Goal: Information Seeking & Learning: Compare options

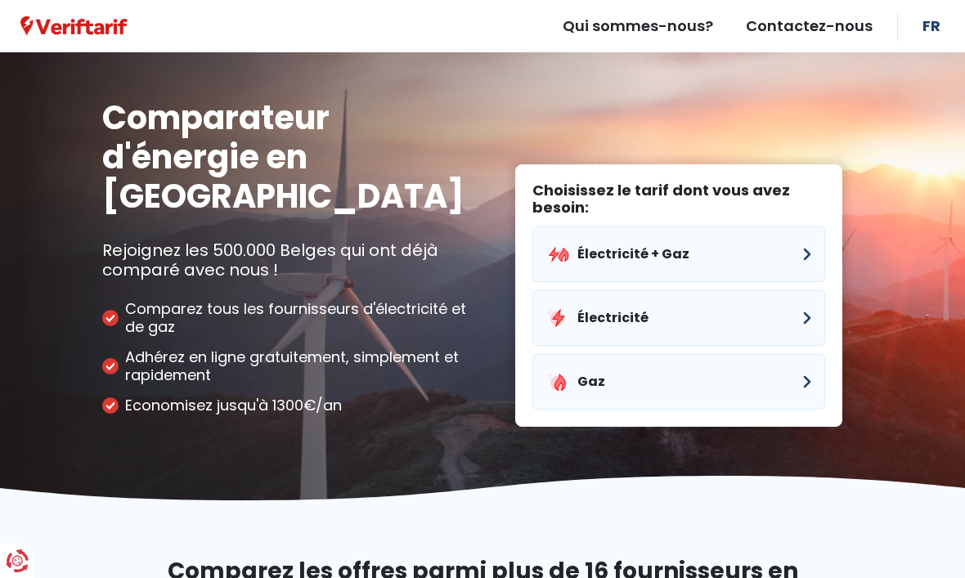
click at [699, 354] on button "Gaz" at bounding box center [678, 382] width 293 height 56
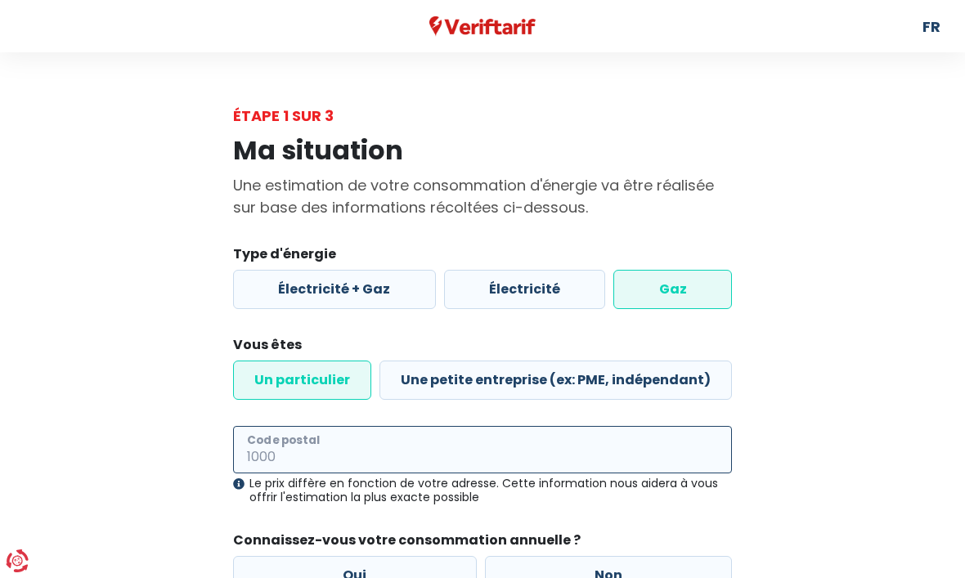
click at [485, 461] on input "Code postal" at bounding box center [482, 449] width 499 height 47
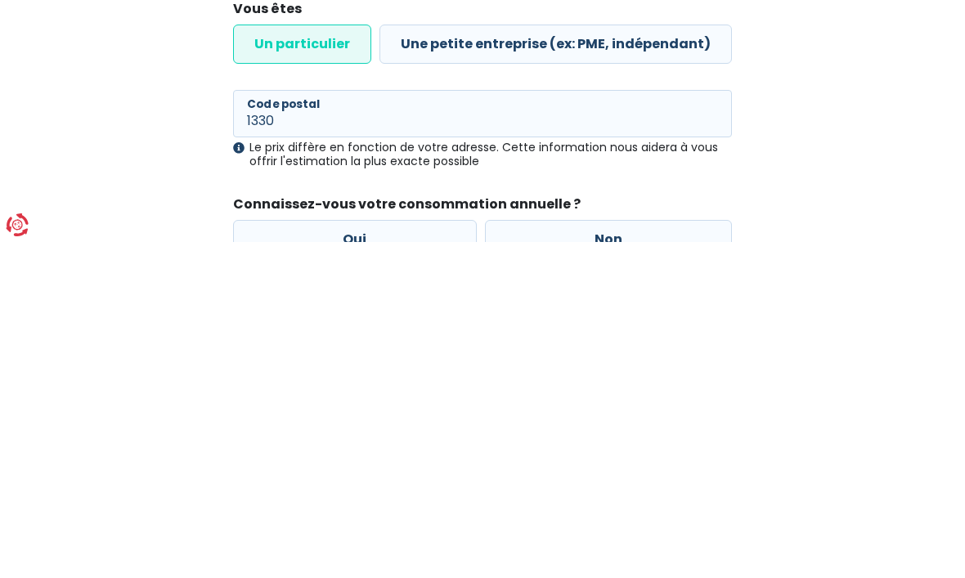
scroll to position [145, 0]
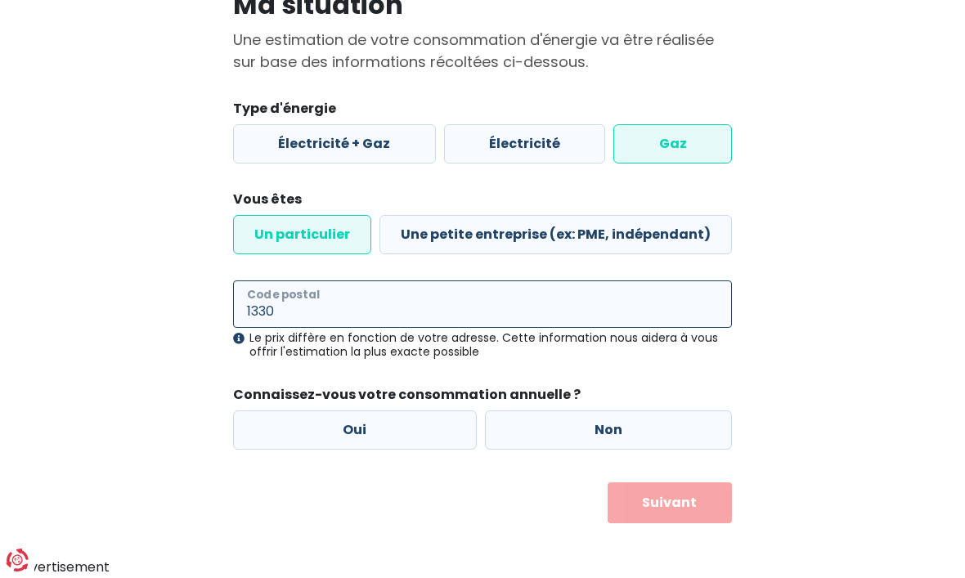
type input "1330"
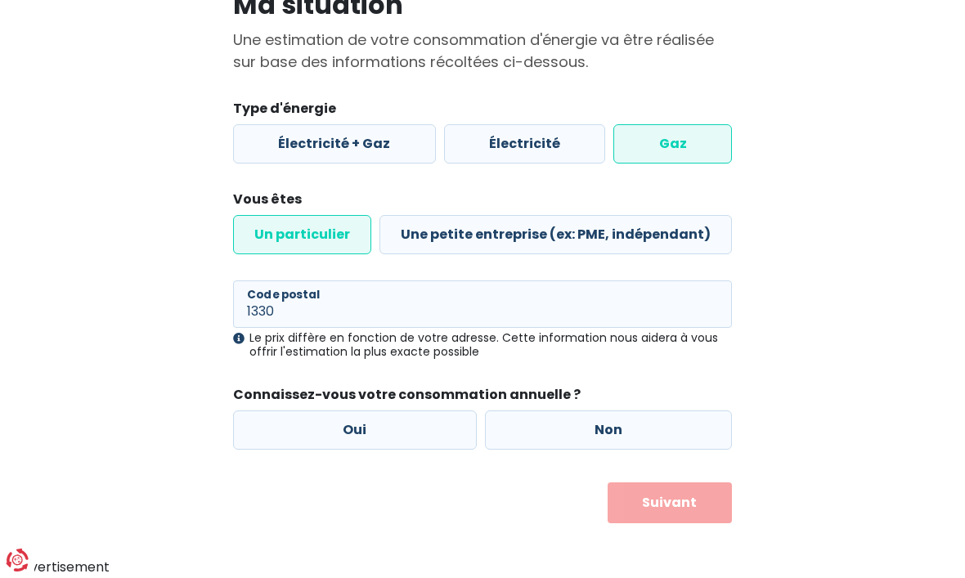
click at [378, 427] on label "Oui" at bounding box center [355, 430] width 244 height 39
click at [378, 427] on input "Oui" at bounding box center [355, 430] width 244 height 39
radio input "true"
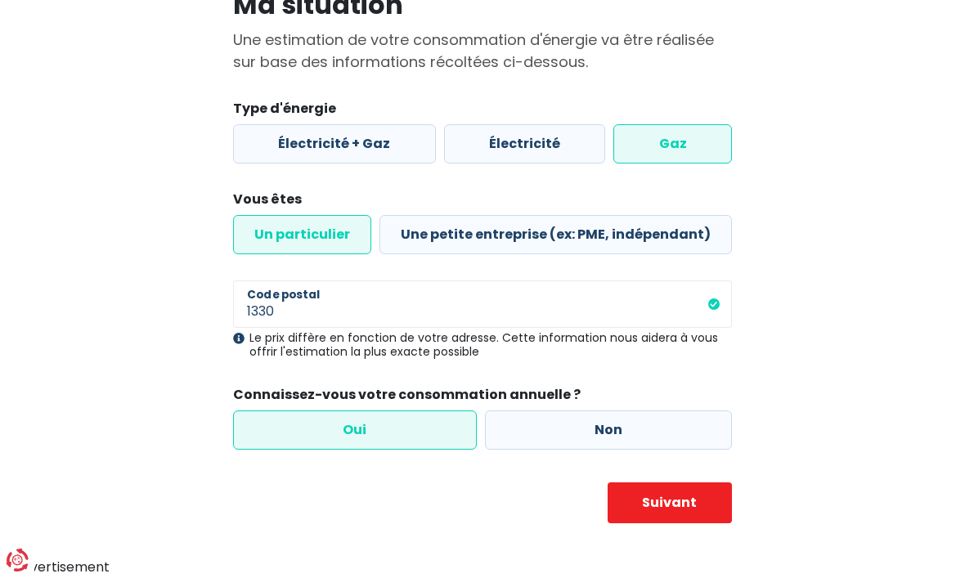
click at [680, 511] on button "Suivant" at bounding box center [669, 503] width 124 height 41
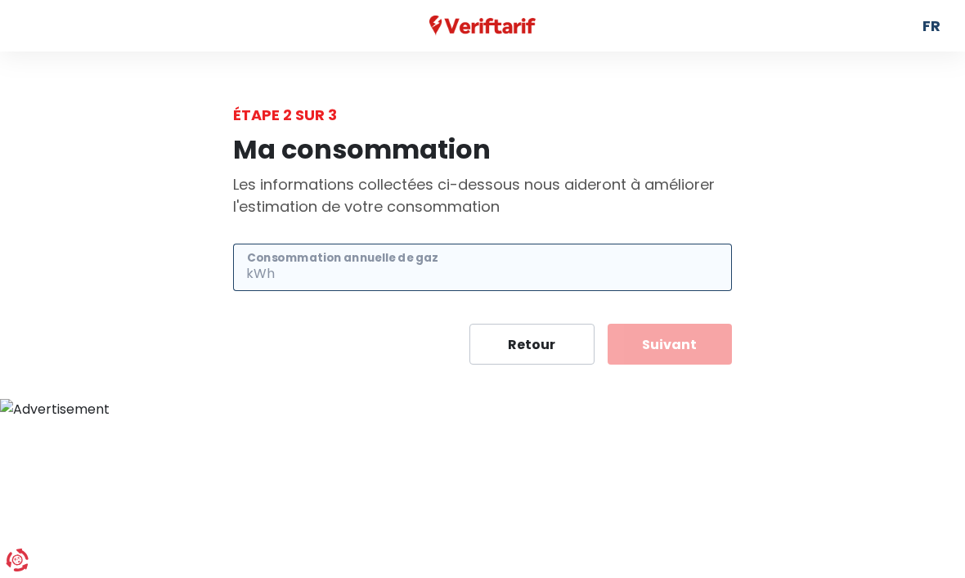
click at [357, 262] on input "Consommation annuelle de gaz" at bounding box center [505, 267] width 454 height 47
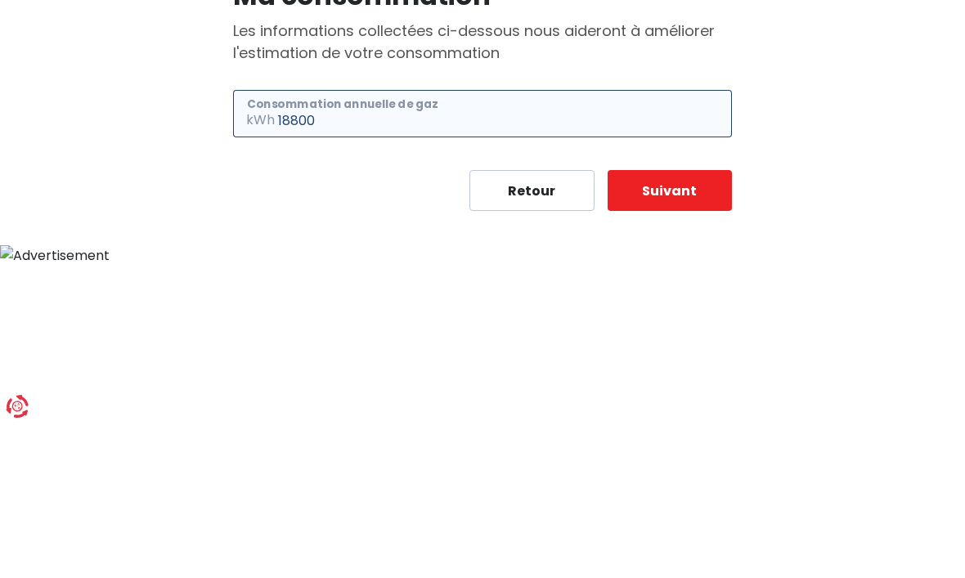
type input "18800"
click at [678, 325] on button "Suivant" at bounding box center [669, 345] width 124 height 41
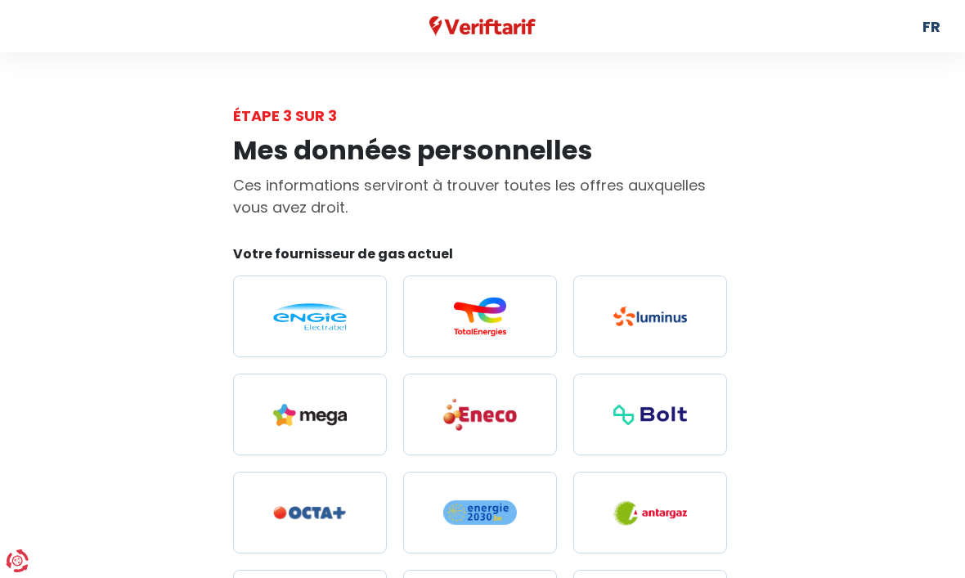
click at [307, 311] on img at bounding box center [310, 316] width 74 height 27
click at [307, 311] on input "radio" at bounding box center [310, 316] width 154 height 82
radio input "true"
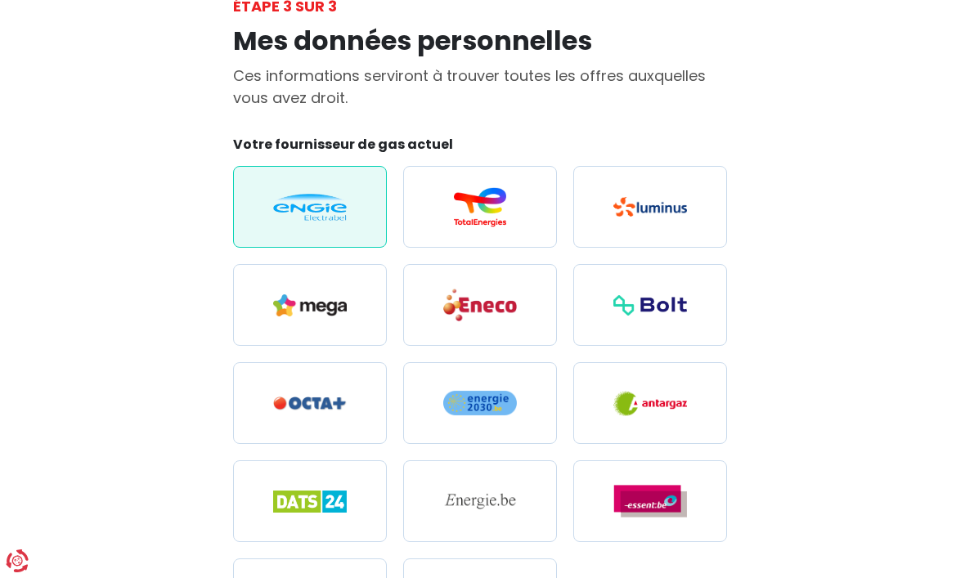
scroll to position [110, 0]
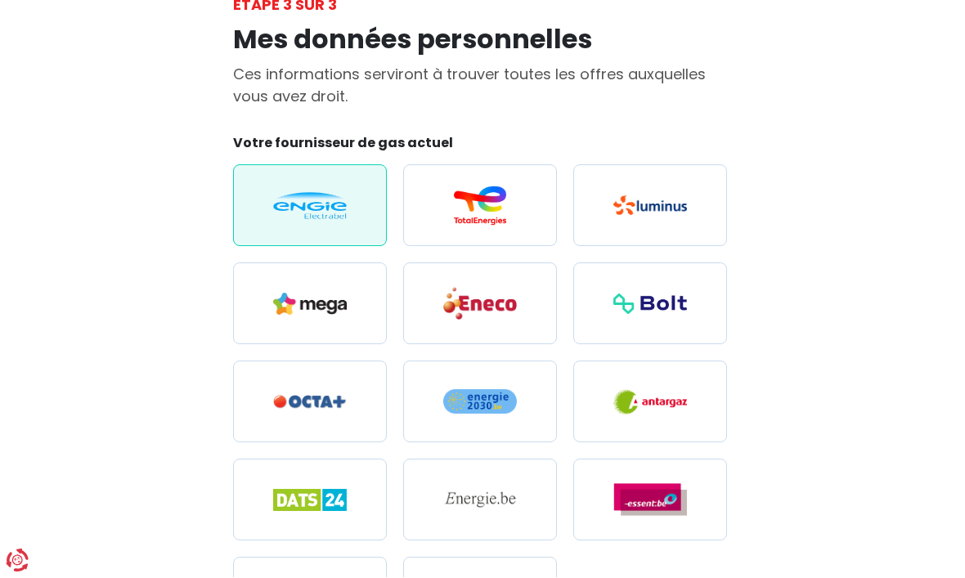
click at [316, 205] on img at bounding box center [310, 206] width 74 height 27
click at [316, 205] on input "radio" at bounding box center [310, 206] width 154 height 82
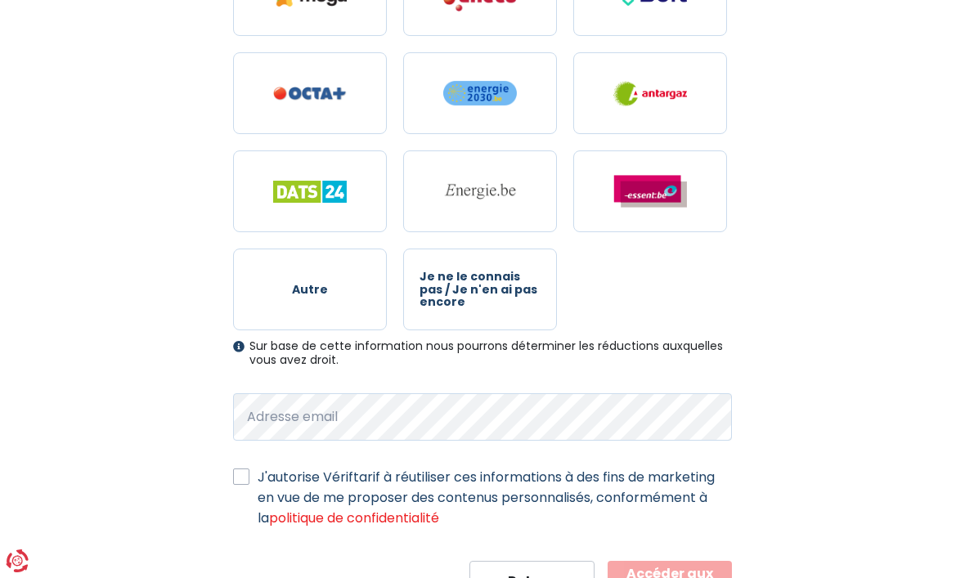
scroll to position [420, 0]
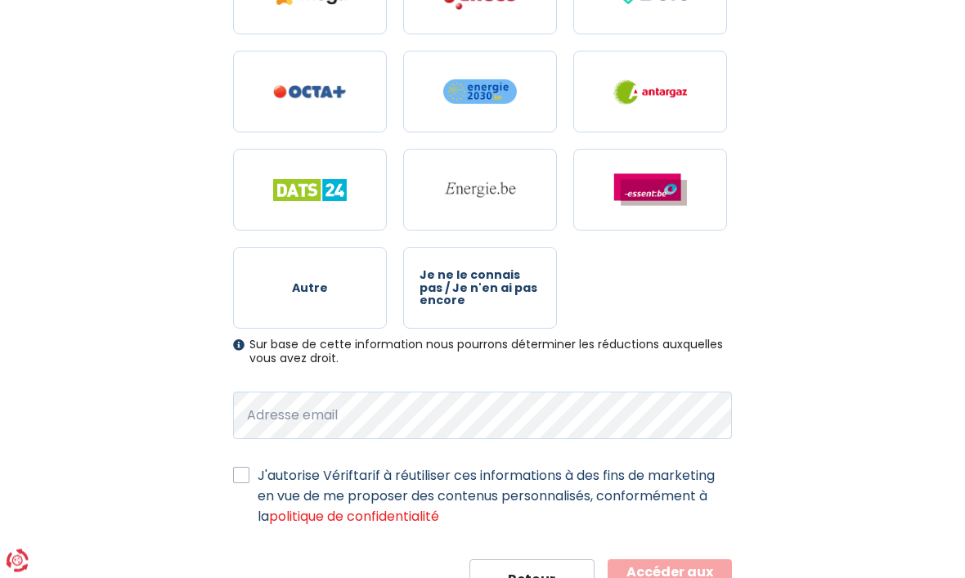
click at [257, 481] on label "J'autorise Vériftarif à réutiliser ces informations à des fins de marketing en …" at bounding box center [494, 496] width 474 height 61
click at [239, 481] on input "J'autorise Vériftarif à réutiliser ces informations à des fins de marketing en …" at bounding box center [241, 474] width 16 height 16
checkbox input "true"
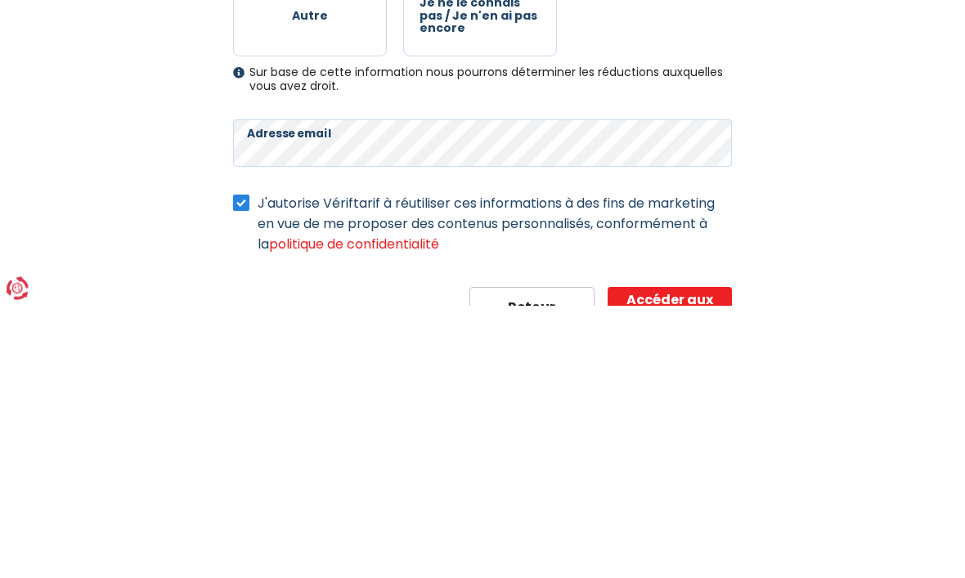
scroll to position [442, 0]
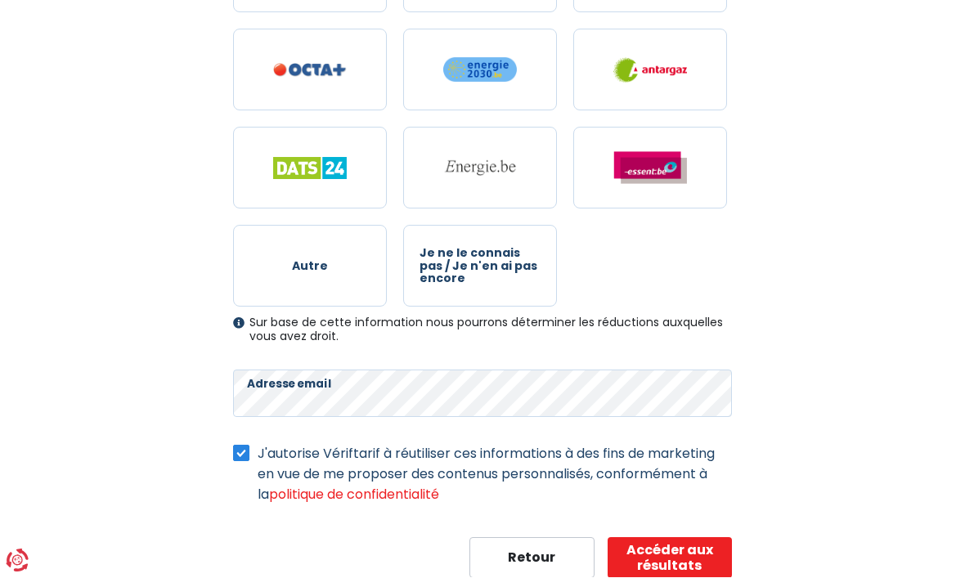
click at [673, 560] on button "Accéder aux résultats" at bounding box center [669, 558] width 124 height 41
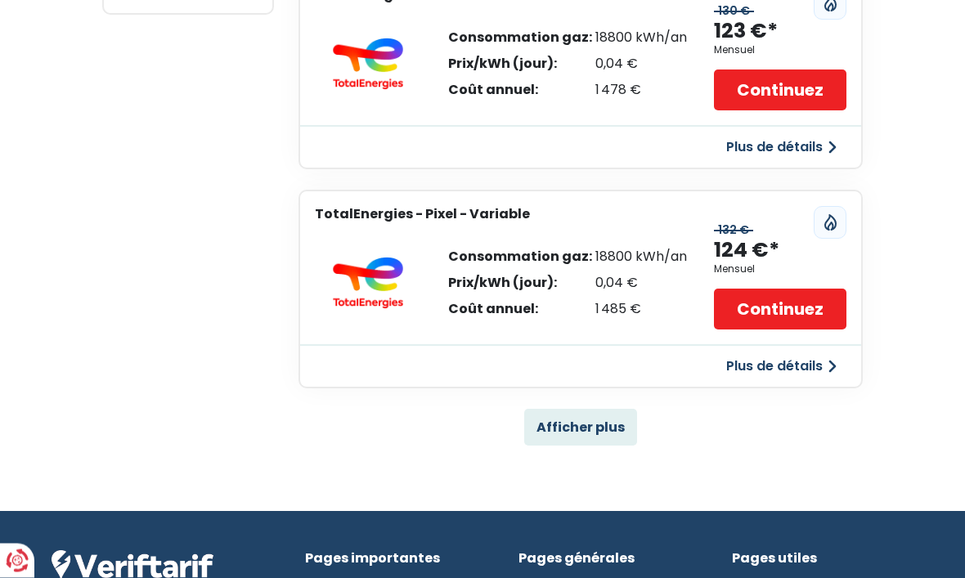
scroll to position [1042, 0]
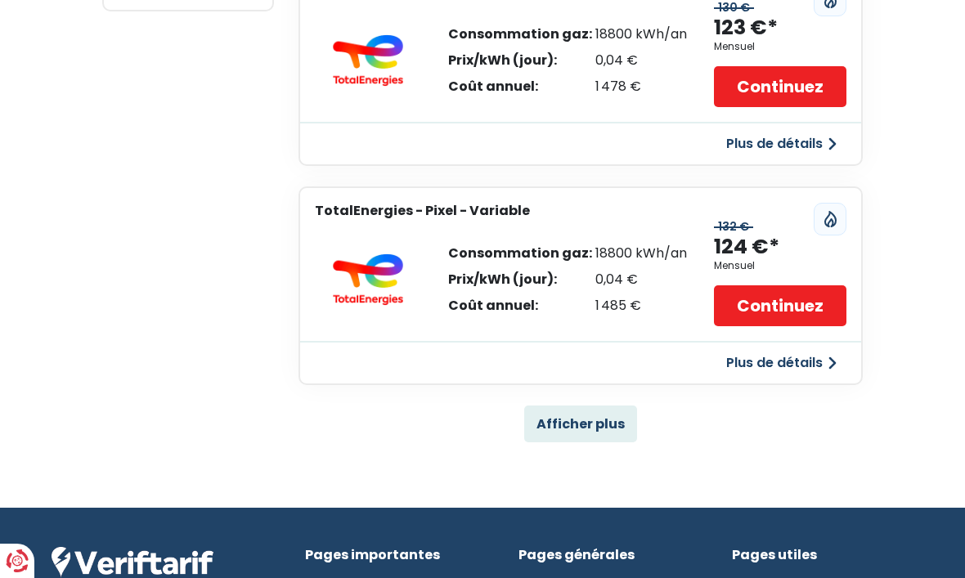
click at [587, 422] on button "Afficher plus" at bounding box center [580, 423] width 113 height 37
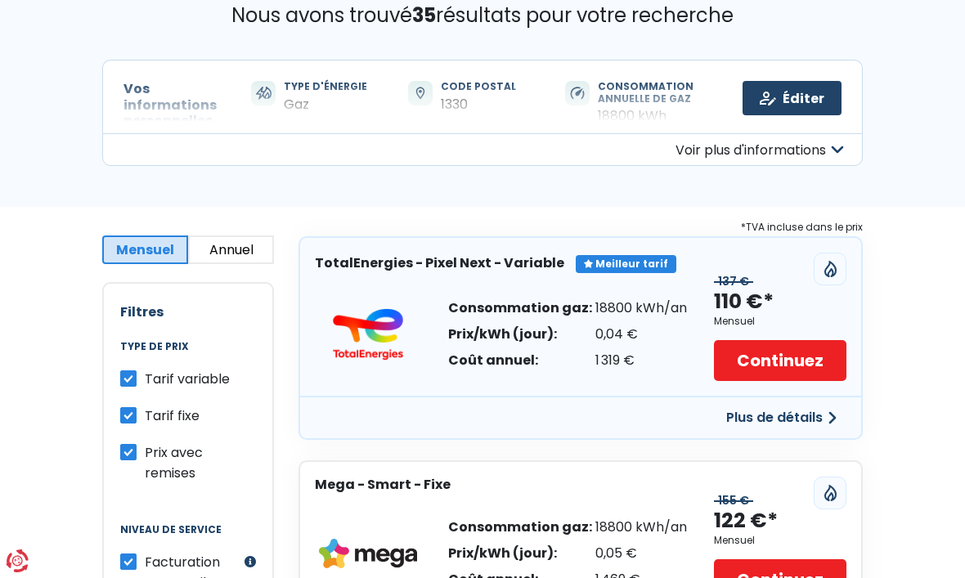
scroll to position [0, 0]
